Goal: Information Seeking & Learning: Learn about a topic

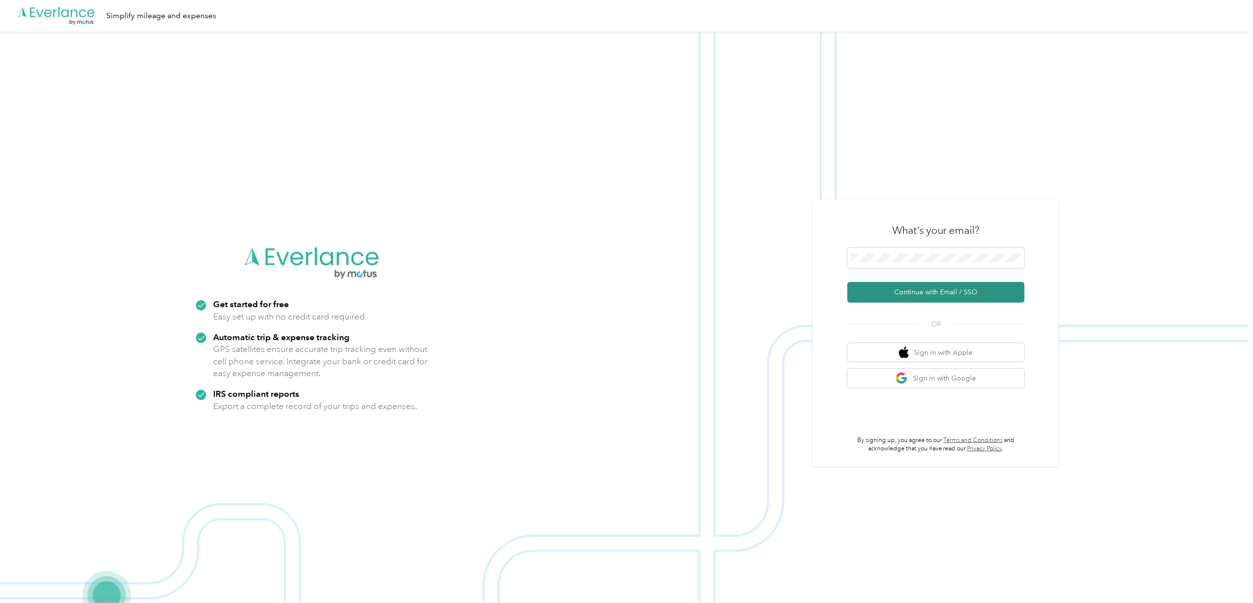
click at [880, 294] on button "Continue with Email / SSO" at bounding box center [936, 292] width 177 height 21
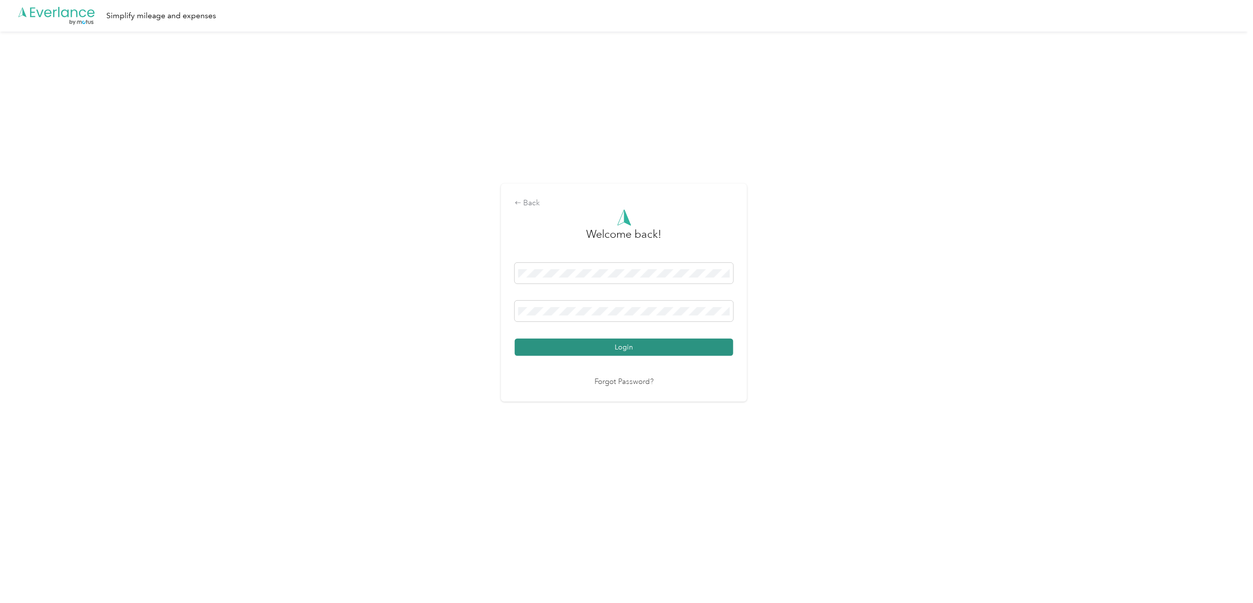
click at [605, 345] on button "Login" at bounding box center [624, 347] width 219 height 17
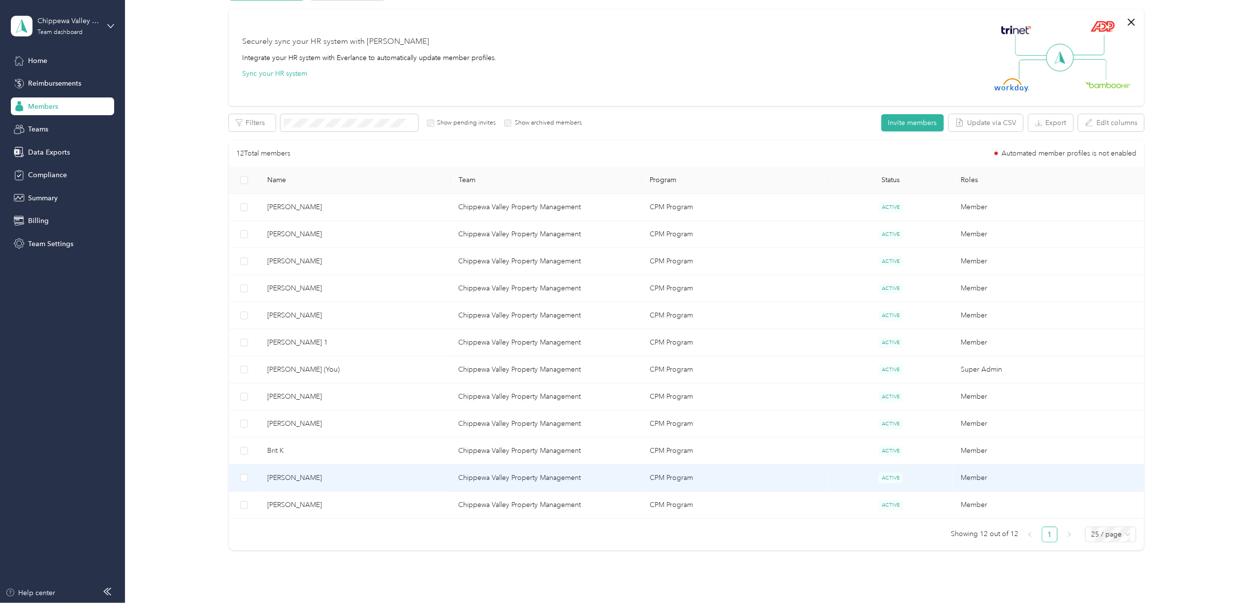
scroll to position [129, 0]
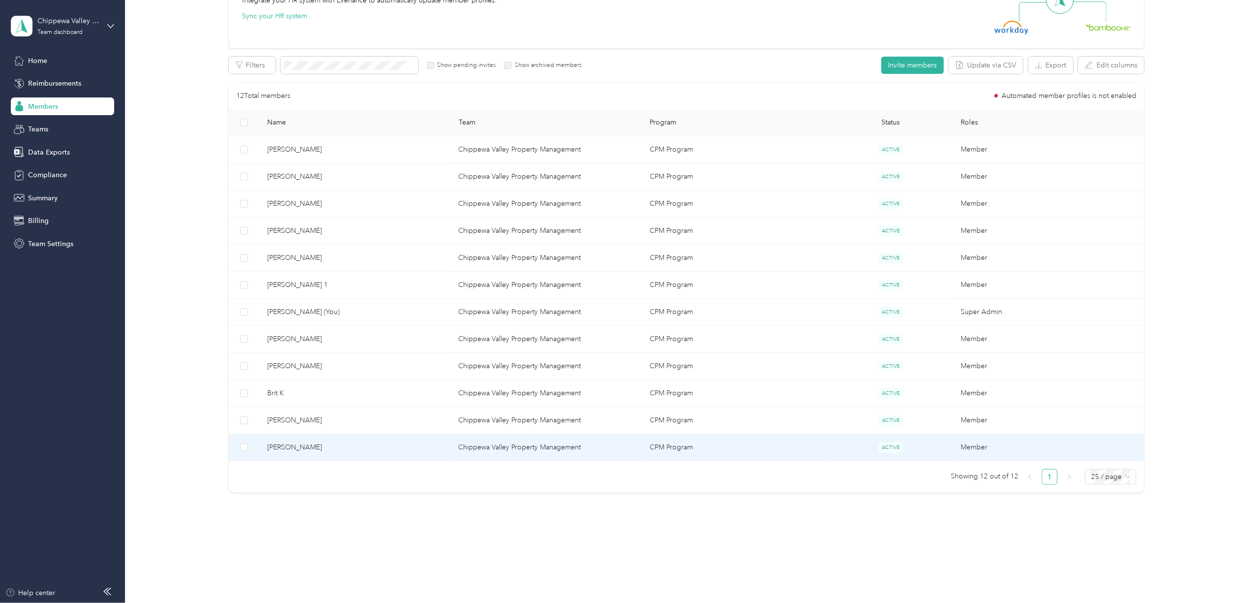
click at [296, 451] on span "[PERSON_NAME]" at bounding box center [355, 447] width 176 height 11
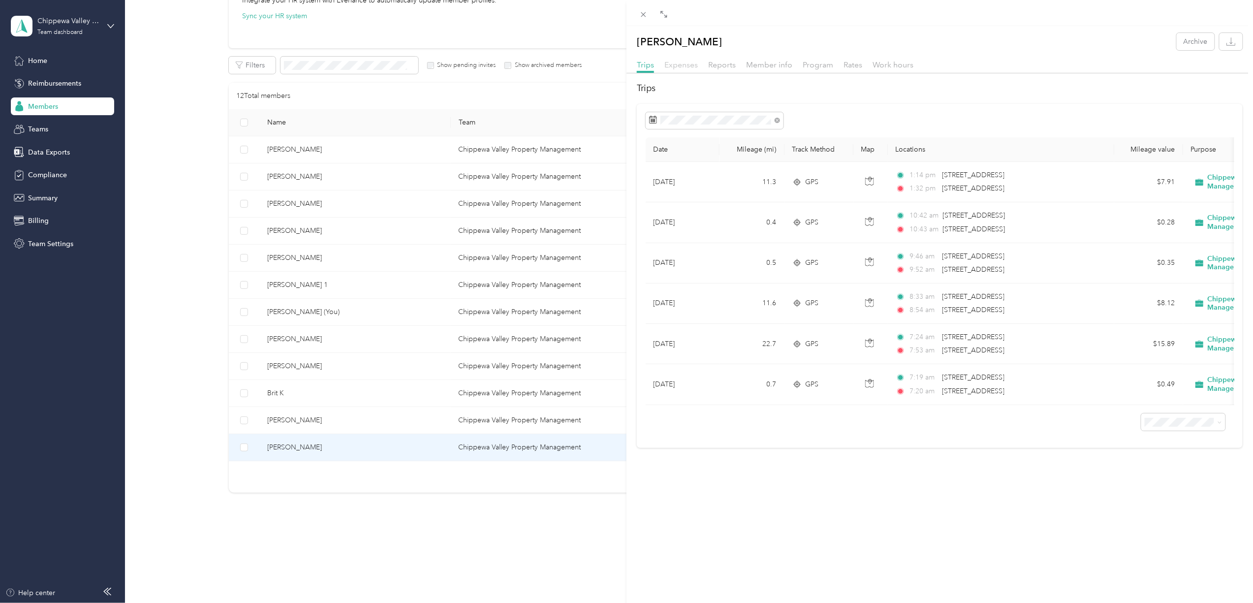
click at [681, 62] on span "Expenses" at bounding box center [680, 64] width 33 height 9
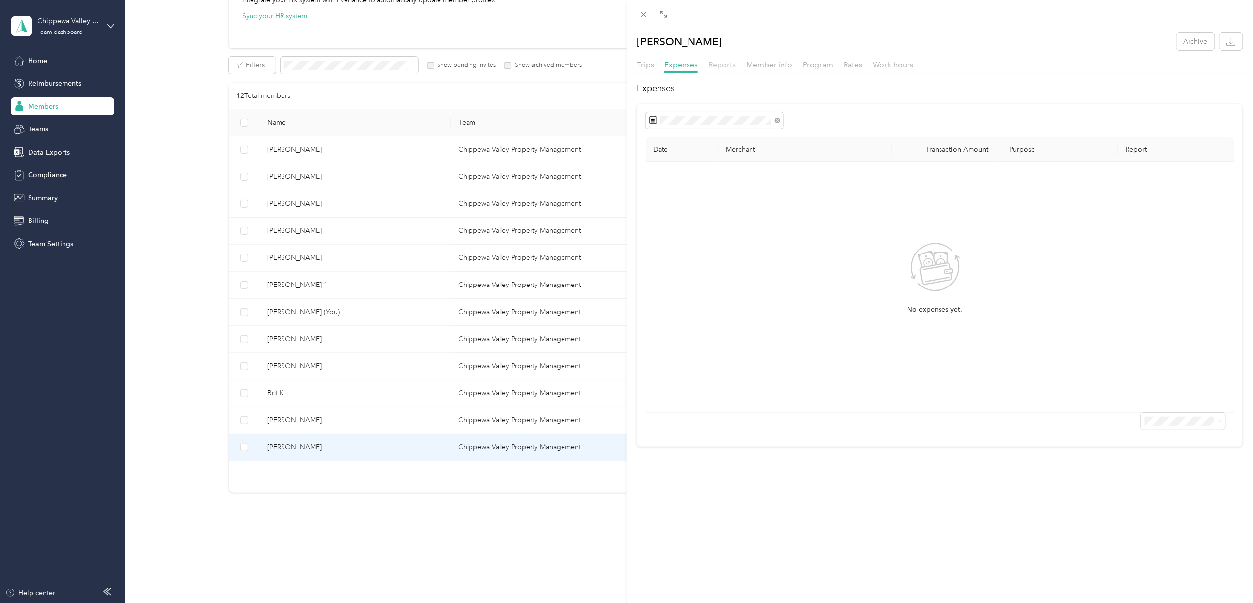
click at [719, 63] on span "Reports" at bounding box center [722, 64] width 28 height 9
click at [757, 63] on span "Member info" at bounding box center [769, 64] width 46 height 9
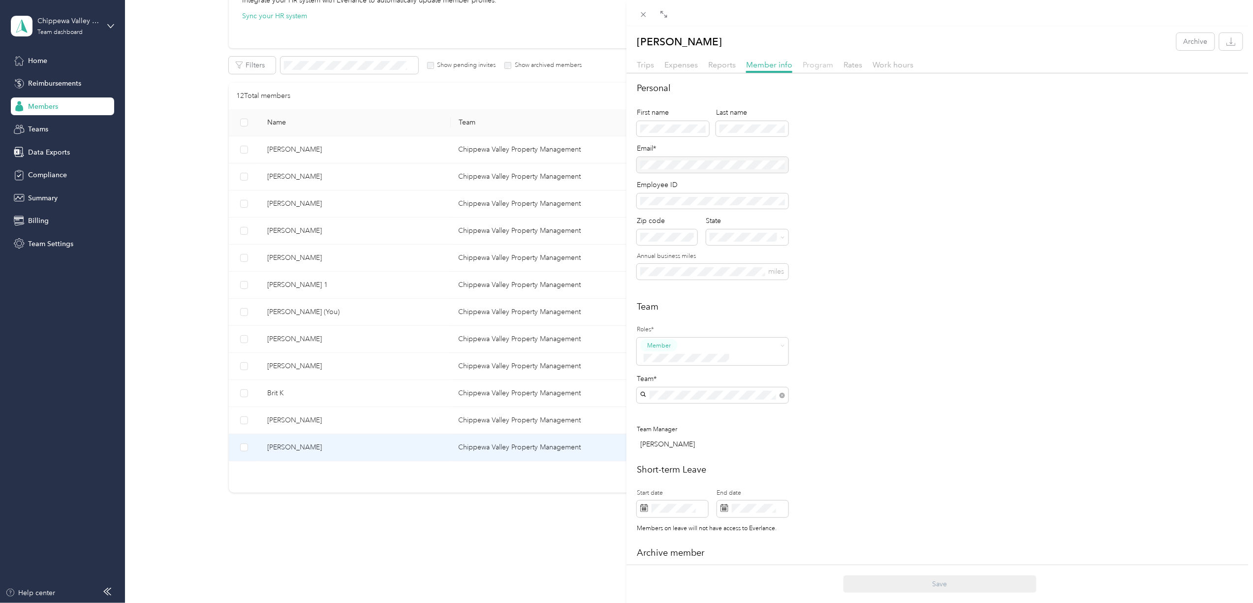
click at [819, 62] on span "Program" at bounding box center [818, 64] width 31 height 9
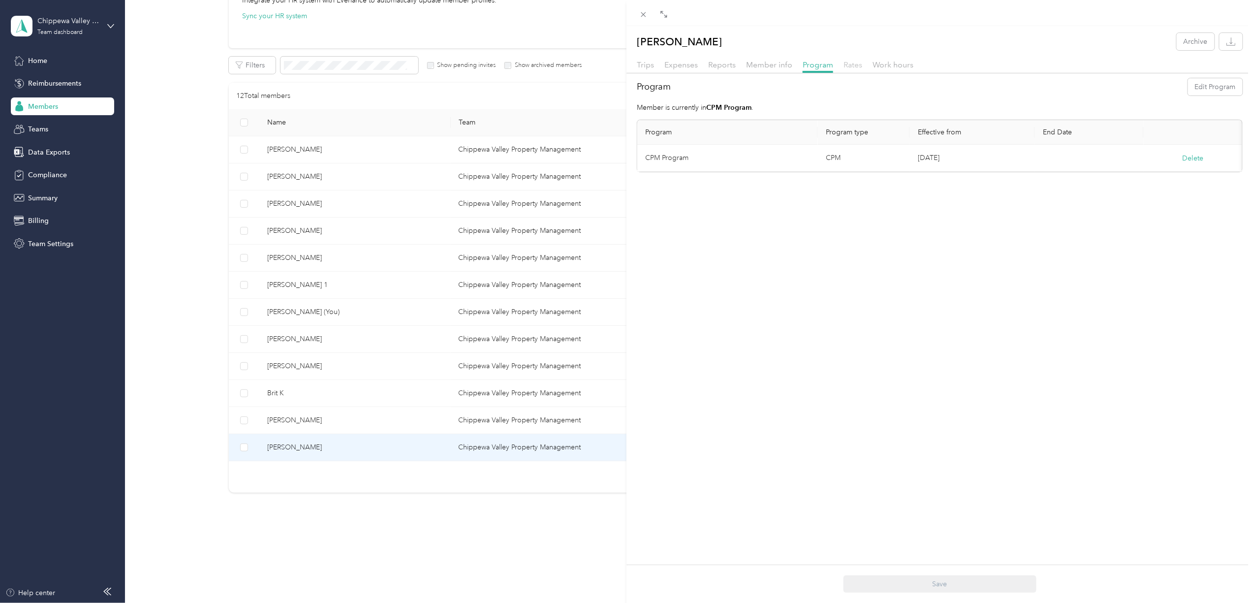
click at [849, 62] on span "Rates" at bounding box center [853, 64] width 19 height 9
click at [883, 64] on span "Work hours" at bounding box center [893, 64] width 41 height 9
click at [647, 67] on span "Trips" at bounding box center [645, 64] width 17 height 9
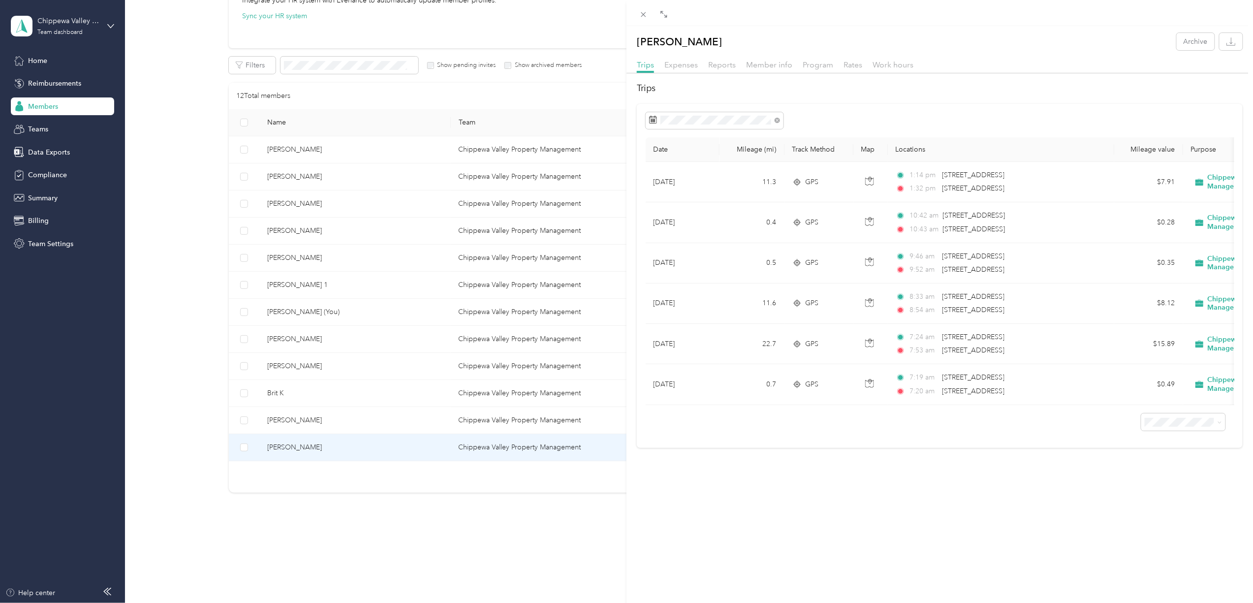
click at [168, 254] on div "[PERSON_NAME] K Archive Trips Expenses Reports Member info Program Rates Work h…" at bounding box center [626, 301] width 1253 height 603
